Goal: Obtain resource: Download file/media

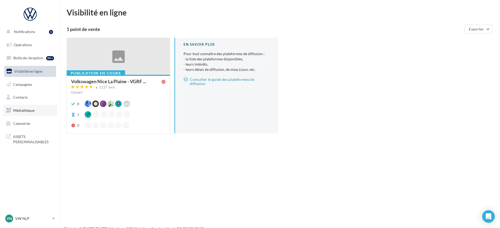
click at [19, 108] on span "Médiathèque" at bounding box center [23, 110] width 21 height 4
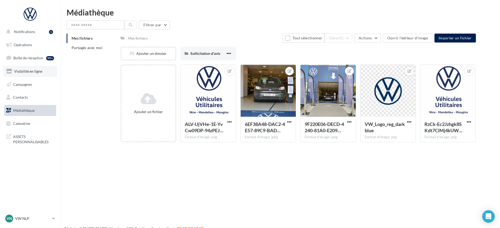
click at [29, 67] on link "Visibilité en ligne" at bounding box center [30, 71] width 54 height 11
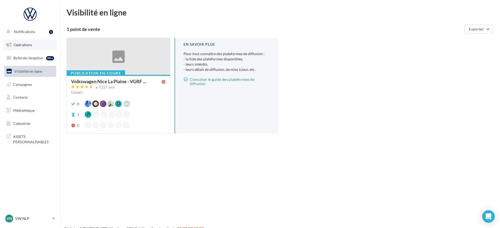
click at [26, 45] on span "Opérations" at bounding box center [23, 44] width 18 height 4
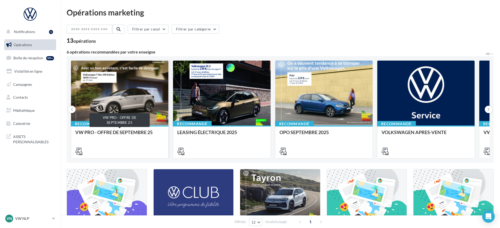
click at [126, 134] on div "VW PRO - OFFRE DE SEPTEMBRE 25" at bounding box center [119, 134] width 89 height 10
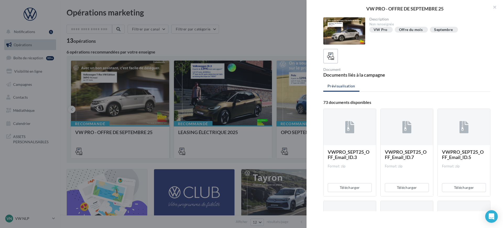
click at [126, 134] on div at bounding box center [251, 114] width 503 height 228
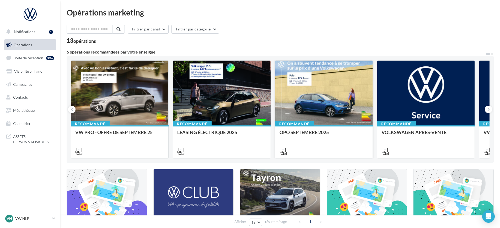
click at [300, 97] on div at bounding box center [323, 93] width 97 height 65
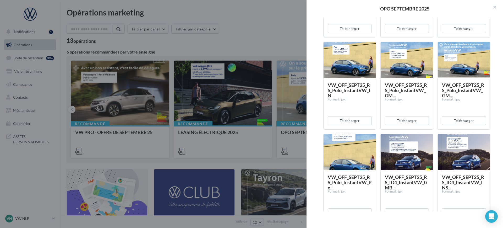
scroll to position [262, 0]
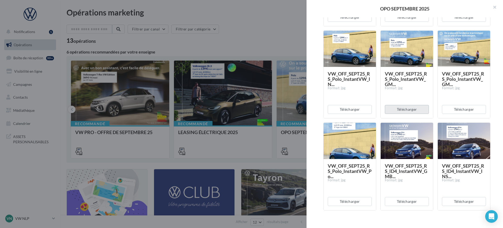
click at [411, 107] on button "Télécharger" at bounding box center [407, 109] width 44 height 9
click at [343, 106] on button "Télécharger" at bounding box center [350, 109] width 44 height 9
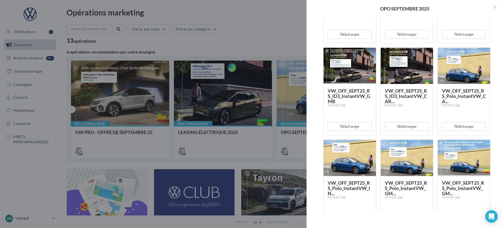
scroll to position [164, 0]
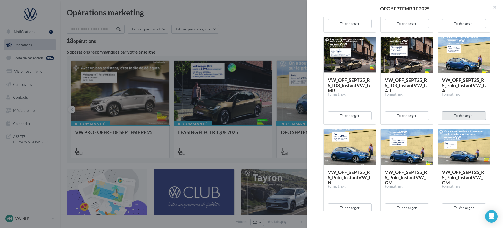
click at [447, 118] on button "Télécharger" at bounding box center [464, 115] width 44 height 9
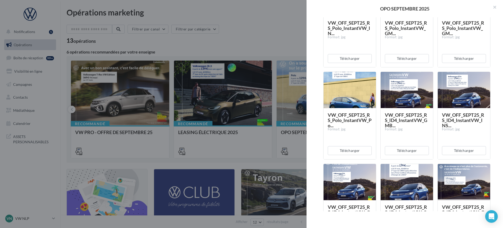
scroll to position [327, 0]
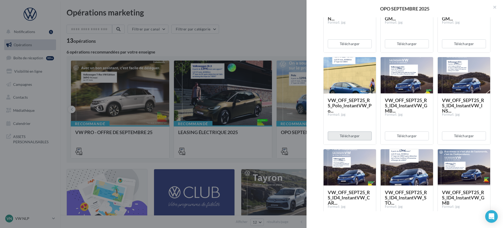
click at [342, 135] on button "Télécharger" at bounding box center [350, 135] width 44 height 9
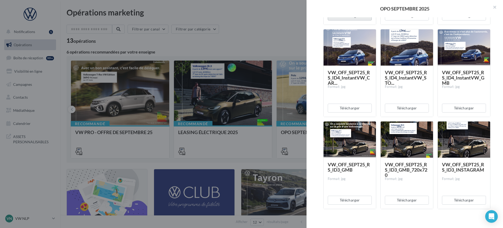
scroll to position [458, 0]
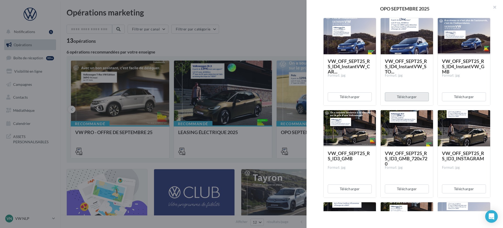
click at [393, 100] on button "Télécharger" at bounding box center [407, 96] width 44 height 9
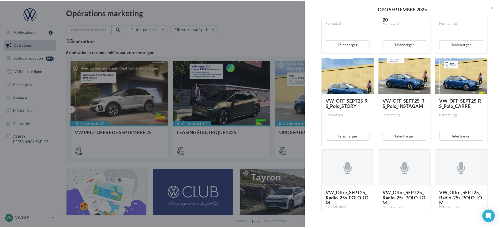
scroll to position [884, 0]
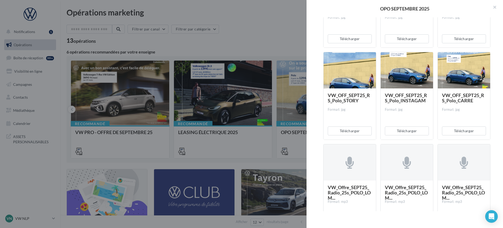
click at [261, 147] on div at bounding box center [251, 114] width 503 height 228
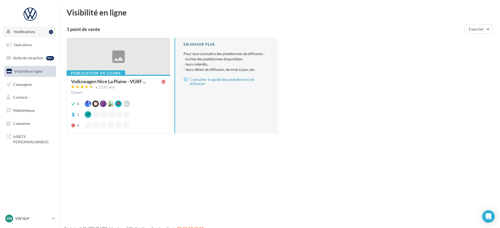
click at [49, 31] on div "1" at bounding box center [51, 32] width 4 height 4
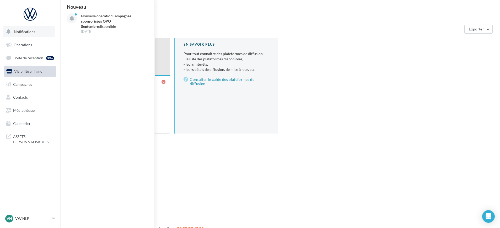
click at [22, 35] on button "Notifications Nouveau Nouvelle opération Campagnes sponsorisées OPO Septembre d…" at bounding box center [29, 31] width 52 height 11
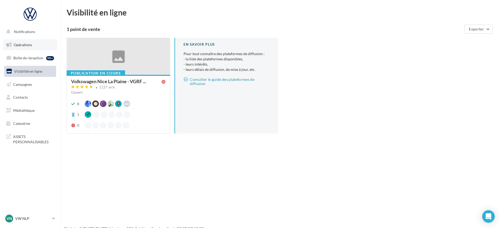
click at [25, 48] on link "Opérations" at bounding box center [30, 44] width 54 height 11
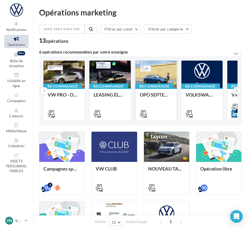
click at [153, 84] on div "Recommandé" at bounding box center [154, 86] width 39 height 6
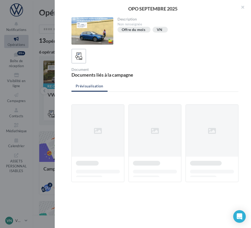
click at [153, 84] on ul "Prévisualisation" at bounding box center [155, 86] width 167 height 10
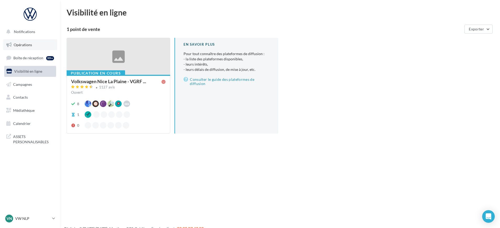
click at [36, 39] on li "Opérations" at bounding box center [30, 44] width 52 height 11
click at [32, 42] on link "Opérations" at bounding box center [30, 44] width 54 height 11
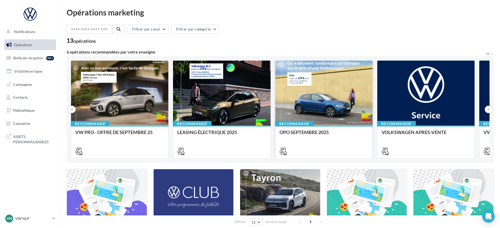
click at [325, 123] on div at bounding box center [323, 93] width 97 height 65
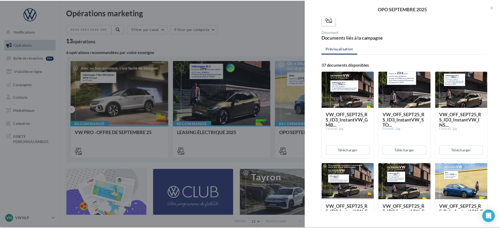
scroll to position [65, 0]
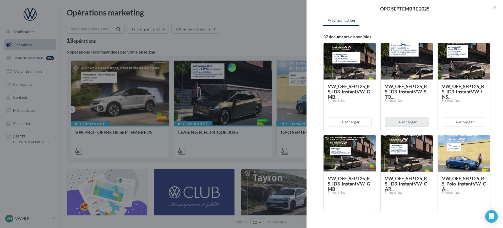
click at [414, 119] on button "Télécharger" at bounding box center [407, 121] width 44 height 9
click at [281, 23] on div at bounding box center [251, 114] width 503 height 228
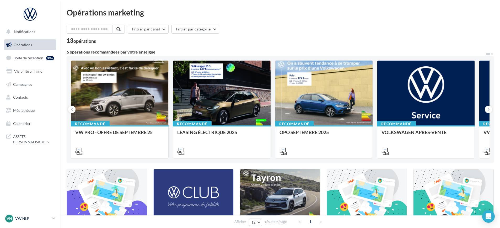
click at [52, 215] on link "VN VW NLP vw-nicveil-tou" at bounding box center [30, 218] width 52 height 10
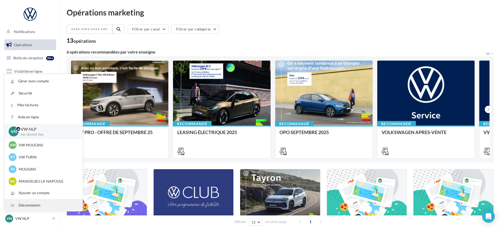
click at [45, 199] on div "Déconnexion" at bounding box center [43, 205] width 78 height 12
